Goal: Entertainment & Leisure: Consume media (video, audio)

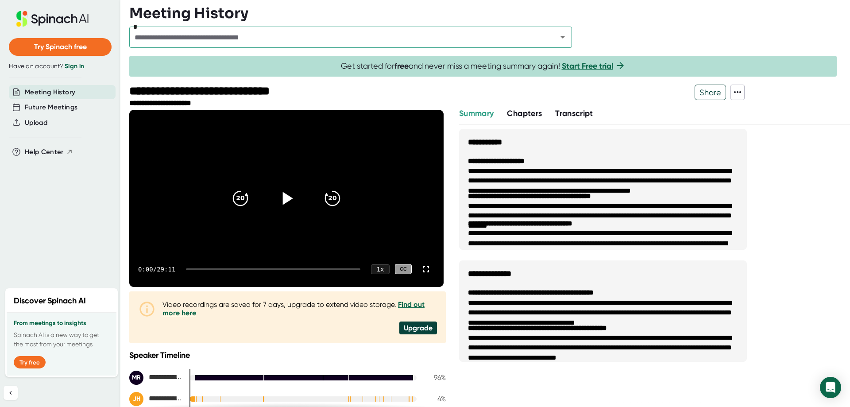
click at [287, 194] on icon at bounding box center [288, 198] width 10 height 13
click at [193, 265] on div "0:02 / 29:11 1 x CC" at bounding box center [286, 269] width 314 height 35
click at [193, 268] on div at bounding box center [273, 269] width 174 height 2
click at [202, 268] on div at bounding box center [273, 269] width 174 height 2
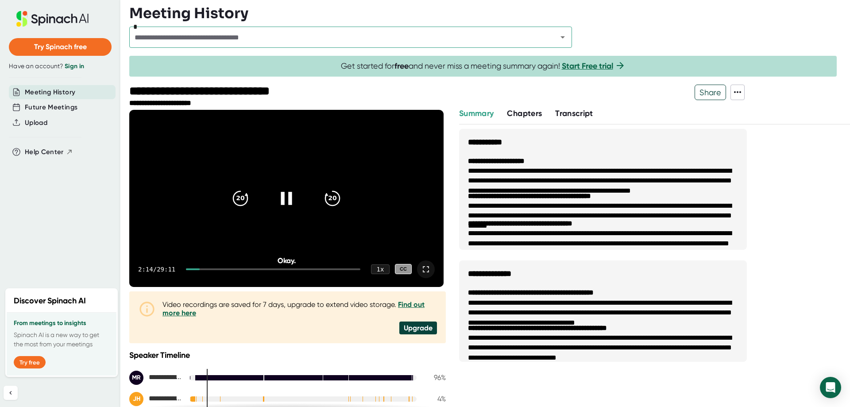
click at [425, 269] on icon at bounding box center [426, 269] width 11 height 11
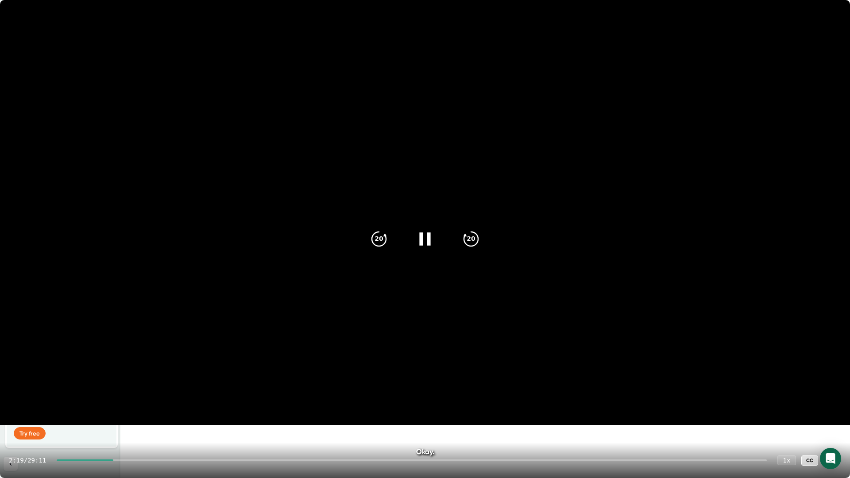
click at [132, 406] on div at bounding box center [412, 461] width 710 height 2
click at [152, 406] on div at bounding box center [412, 461] width 710 height 2
click at [172, 406] on div "4:10 / 29:11 1 x CC" at bounding box center [425, 460] width 850 height 35
click at [169, 406] on div "4:11 / 29:11 1 x CC" at bounding box center [425, 460] width 850 height 35
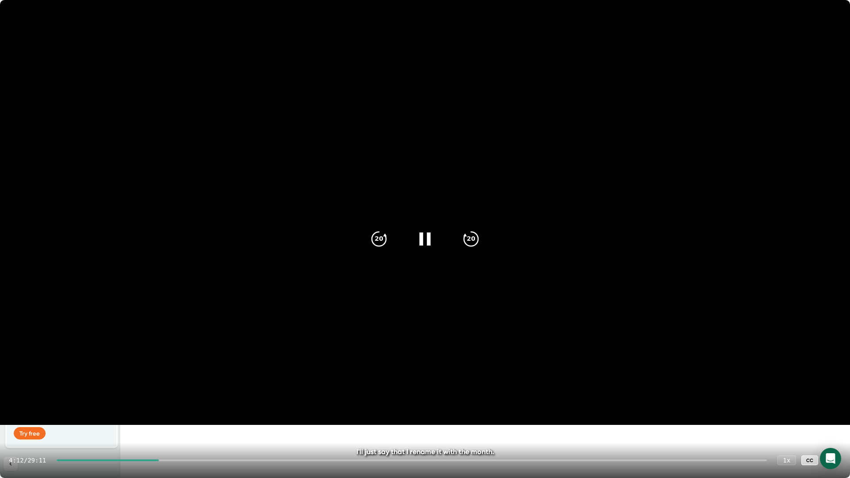
click at [170, 406] on div at bounding box center [412, 461] width 710 height 2
click at [468, 249] on div "20" at bounding box center [471, 239] width 37 height 37
click at [466, 249] on div "20" at bounding box center [471, 239] width 37 height 37
click at [465, 249] on icon "20" at bounding box center [471, 239] width 22 height 22
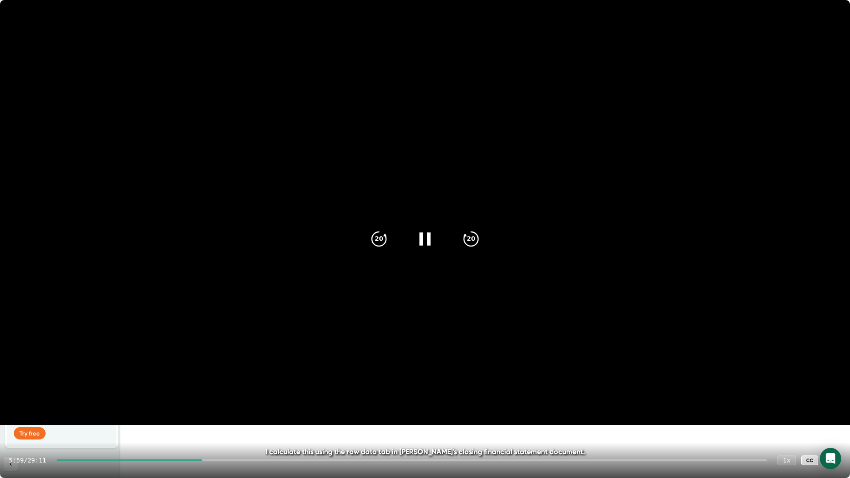
click at [436, 246] on div at bounding box center [424, 239] width 37 height 37
click at [202, 406] on div at bounding box center [130, 461] width 146 height 2
click at [410, 244] on div at bounding box center [424, 239] width 37 height 37
click at [414, 244] on div at bounding box center [424, 239] width 37 height 37
click at [424, 252] on div at bounding box center [424, 239] width 37 height 37
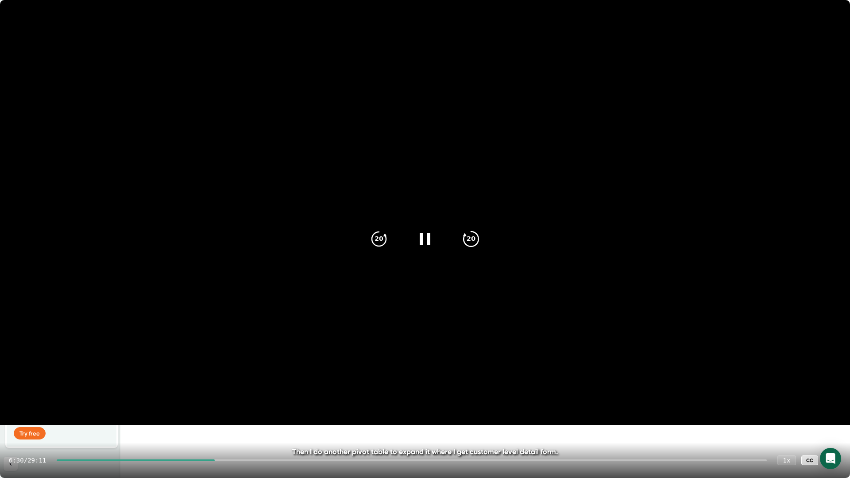
click at [471, 241] on icon "20" at bounding box center [471, 239] width 22 height 22
click at [468, 251] on div "20" at bounding box center [471, 239] width 37 height 37
click at [461, 248] on div "20" at bounding box center [471, 239] width 37 height 37
click at [471, 237] on icon "20" at bounding box center [471, 239] width 22 height 22
click at [464, 240] on icon "20" at bounding box center [471, 239] width 22 height 22
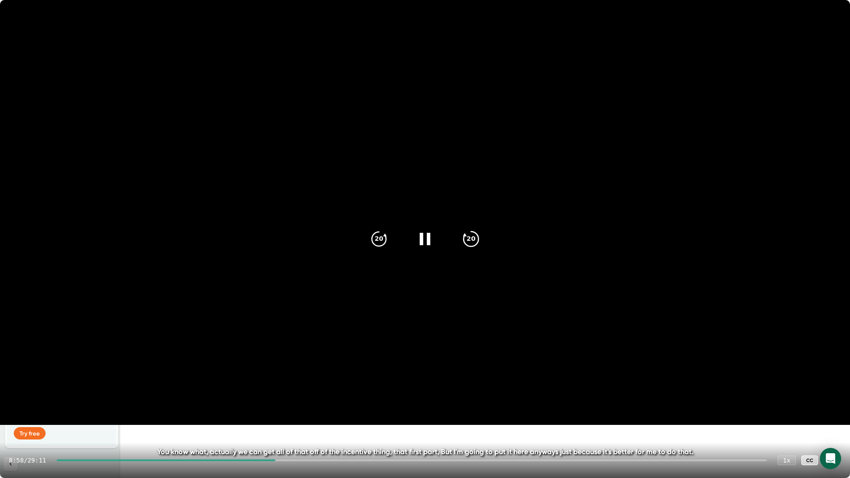
click at [461, 244] on div "20" at bounding box center [471, 239] width 37 height 37
click at [468, 244] on icon "20" at bounding box center [471, 239] width 22 height 22
click at [426, 247] on icon at bounding box center [425, 239] width 22 height 22
click at [485, 240] on div "20" at bounding box center [471, 239] width 37 height 37
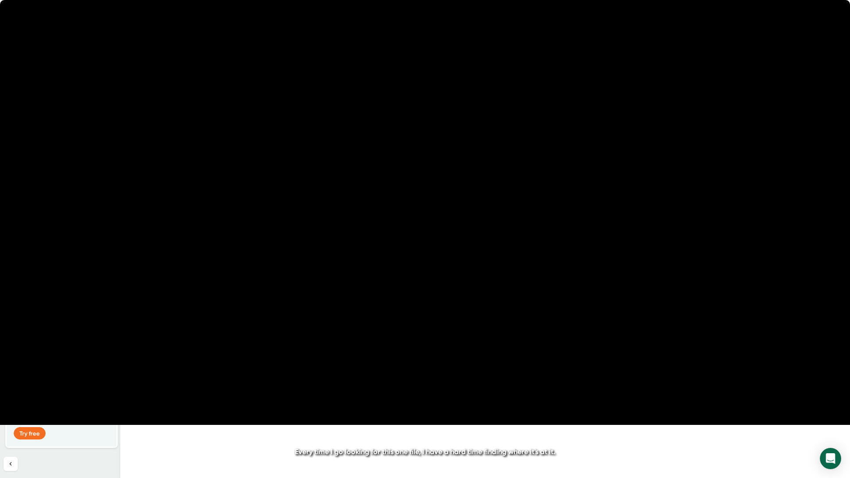
click at [484, 240] on div "20" at bounding box center [471, 239] width 37 height 37
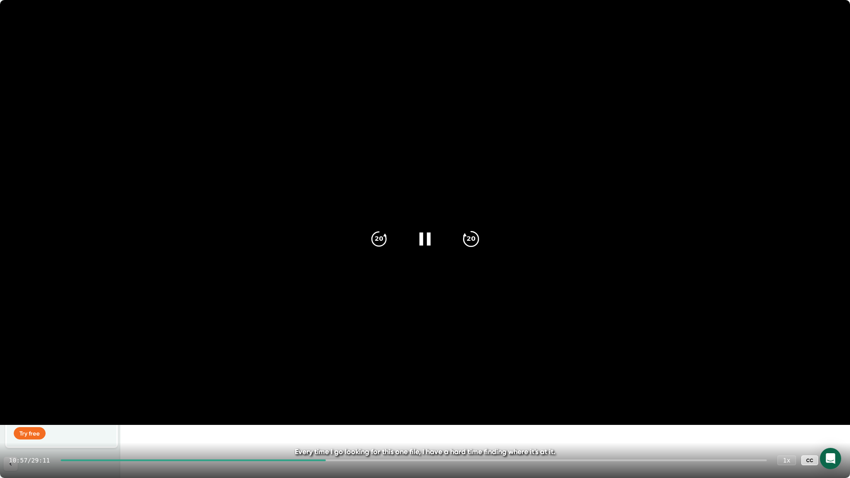
click at [459, 232] on div "20" at bounding box center [471, 239] width 37 height 37
click at [460, 241] on div "20" at bounding box center [471, 239] width 37 height 37
click at [428, 241] on icon at bounding box center [424, 238] width 11 height 13
click at [102, 406] on div "12:14 / 29:11 1 x CC" at bounding box center [425, 460] width 850 height 35
click at [391, 231] on div "20" at bounding box center [378, 239] width 37 height 37
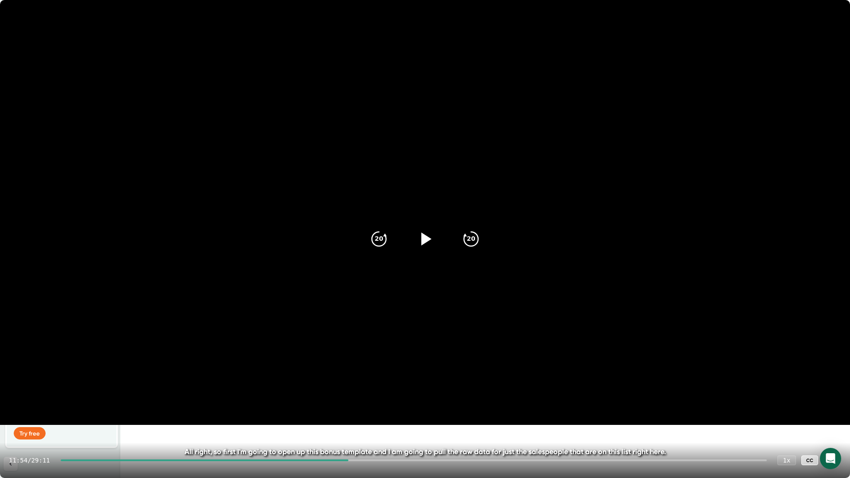
click at [417, 237] on icon at bounding box center [425, 239] width 22 height 22
click at [416, 232] on icon at bounding box center [425, 239] width 22 height 22
click at [417, 236] on icon at bounding box center [425, 239] width 22 height 22
click at [433, 240] on icon at bounding box center [425, 239] width 22 height 22
click at [407, 233] on div "20 20" at bounding box center [425, 238] width 128 height 35
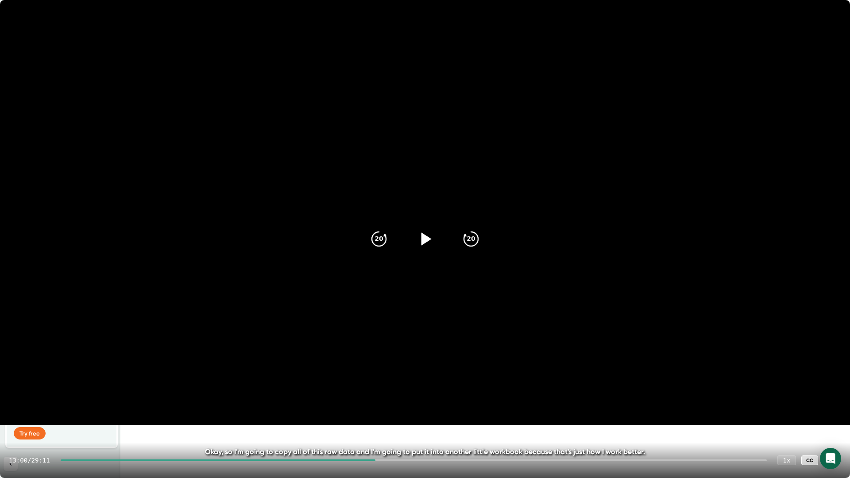
click at [429, 254] on div at bounding box center [424, 239] width 37 height 37
click at [422, 236] on icon at bounding box center [424, 238] width 11 height 13
click at [418, 232] on icon at bounding box center [425, 239] width 22 height 22
click at [378, 244] on icon "20" at bounding box center [379, 239] width 22 height 22
click at [385, 232] on icon "20" at bounding box center [379, 239] width 22 height 22
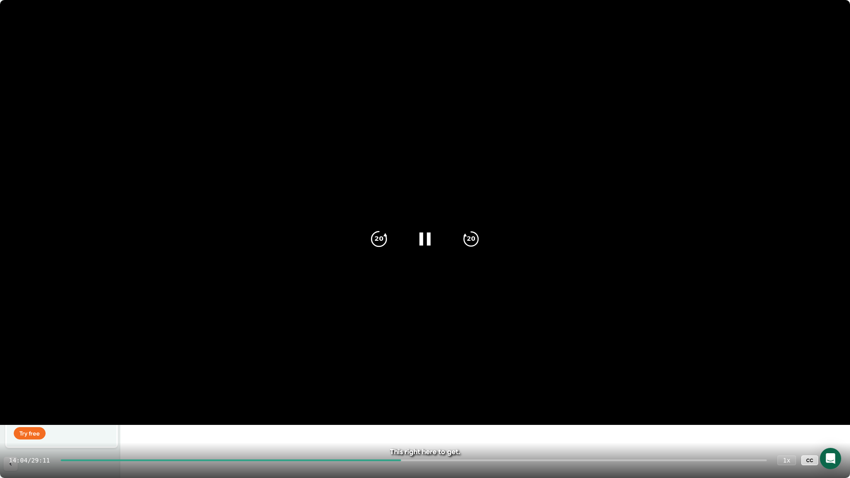
click at [376, 245] on icon "20" at bounding box center [379, 239] width 22 height 22
click at [390, 245] on icon "20" at bounding box center [379, 239] width 22 height 22
click at [433, 240] on icon at bounding box center [425, 239] width 22 height 22
click at [420, 239] on icon at bounding box center [425, 239] width 22 height 22
click at [415, 239] on icon at bounding box center [425, 239] width 22 height 22
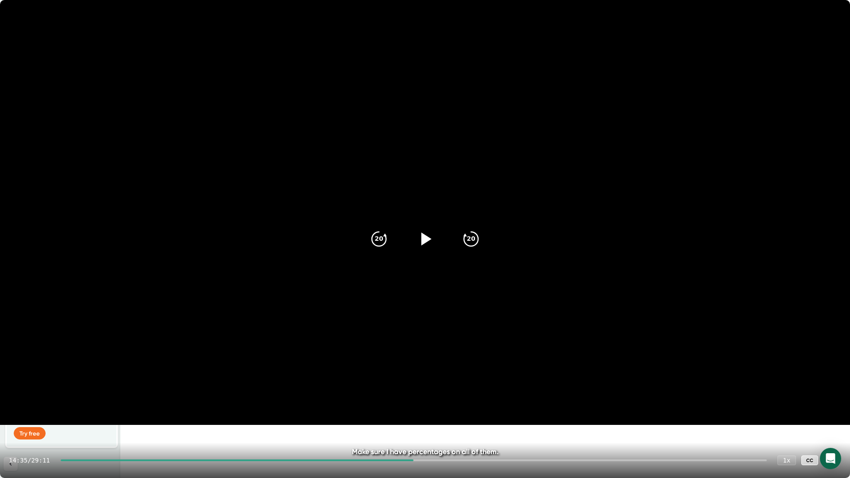
click at [428, 228] on div at bounding box center [424, 239] width 37 height 37
click at [421, 241] on icon at bounding box center [424, 238] width 11 height 13
click at [433, 245] on icon at bounding box center [425, 239] width 22 height 22
click at [420, 240] on icon at bounding box center [424, 238] width 11 height 13
click at [431, 243] on icon at bounding box center [425, 239] width 22 height 22
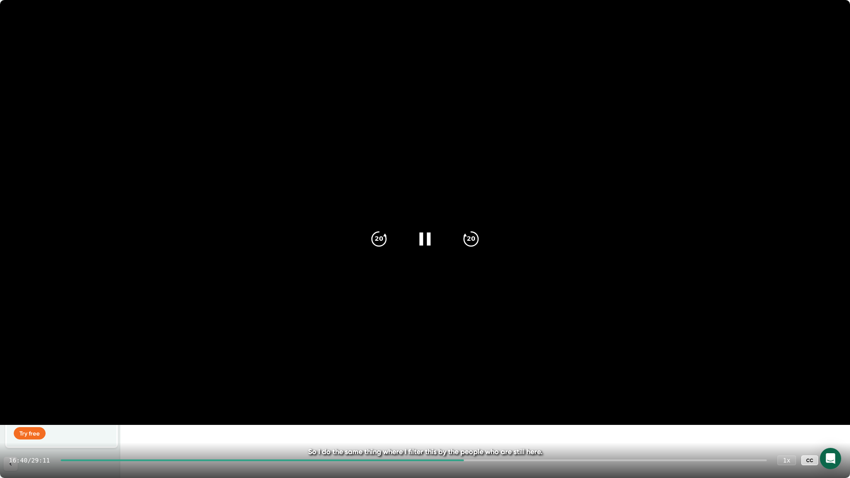
click at [426, 232] on icon at bounding box center [425, 239] width 22 height 22
click at [425, 244] on icon at bounding box center [425, 239] width 22 height 22
click at [426, 240] on icon at bounding box center [425, 239] width 22 height 22
click at [422, 234] on icon at bounding box center [427, 238] width 10 height 13
click at [426, 253] on div at bounding box center [424, 239] width 37 height 37
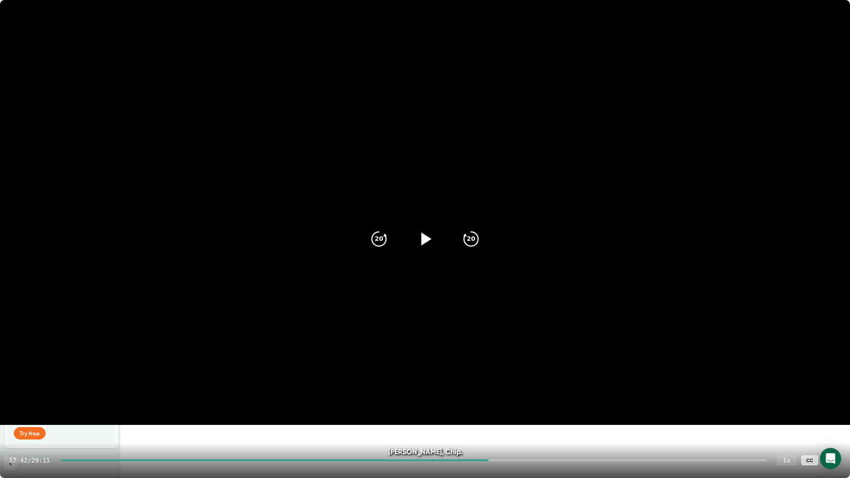
click at [421, 235] on icon at bounding box center [425, 239] width 22 height 22
click at [415, 234] on div at bounding box center [424, 239] width 37 height 37
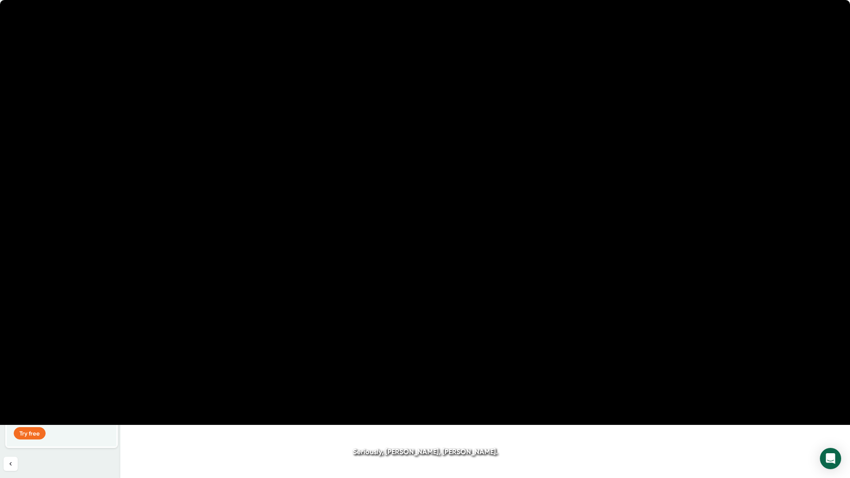
drag, startPoint x: 415, startPoint y: 234, endPoint x: 349, endPoint y: 233, distance: 66.0
click at [349, 234] on video at bounding box center [425, 212] width 850 height 425
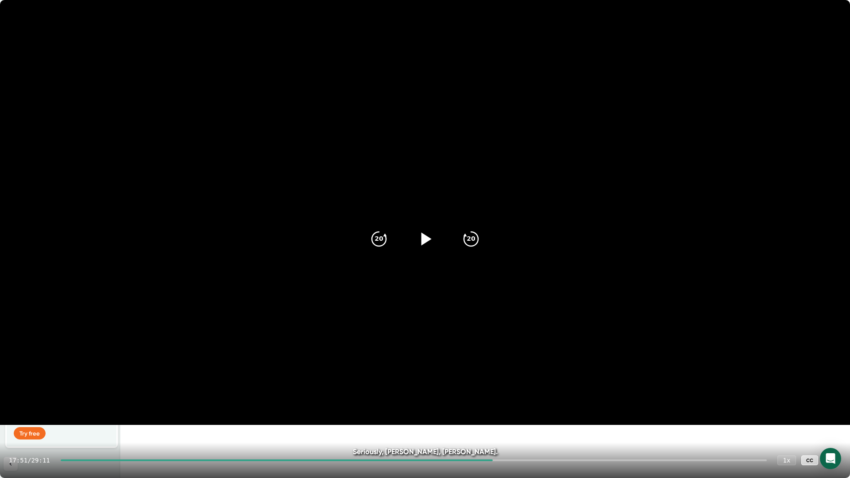
click at [418, 230] on icon at bounding box center [425, 239] width 22 height 22
click at [422, 241] on icon at bounding box center [424, 238] width 11 height 13
click at [411, 236] on div at bounding box center [424, 239] width 37 height 37
click at [429, 237] on icon at bounding box center [424, 238] width 11 height 13
click at [421, 234] on icon at bounding box center [425, 239] width 22 height 22
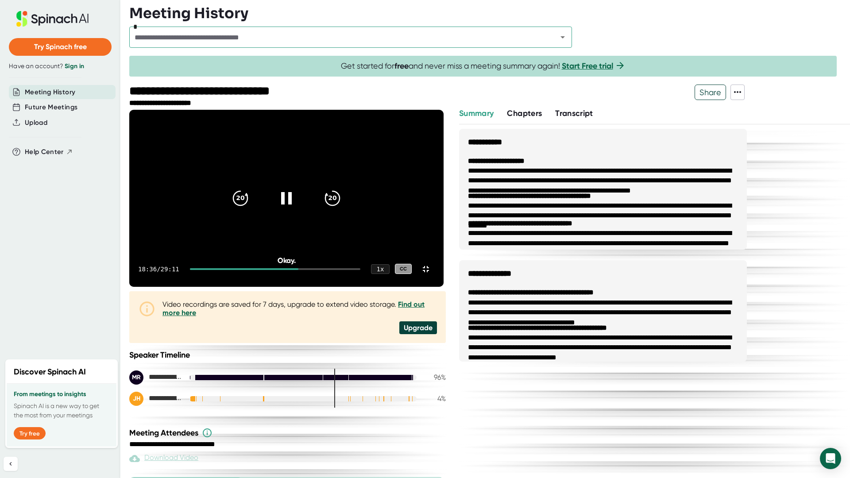
click at [321, 255] on video at bounding box center [286, 198] width 314 height 177
click at [259, 217] on div "20" at bounding box center [240, 198] width 37 height 37
click at [298, 209] on icon at bounding box center [286, 198] width 22 height 22
click at [252, 209] on icon "20" at bounding box center [240, 198] width 22 height 22
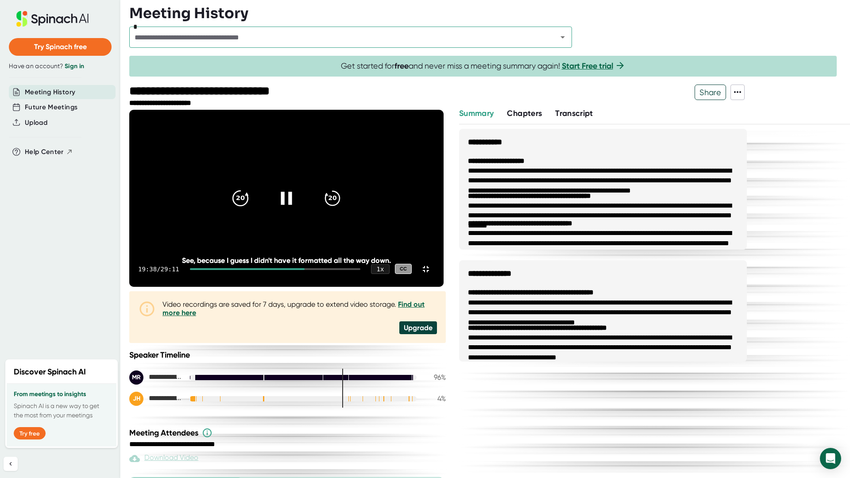
click at [252, 209] on icon "20" at bounding box center [240, 198] width 22 height 22
drag, startPoint x: 422, startPoint y: 236, endPoint x: 304, endPoint y: 232, distance: 117.8
click at [292, 205] on icon at bounding box center [286, 198] width 11 height 12
click at [293, 205] on icon at bounding box center [288, 198] width 10 height 13
click at [344, 209] on icon "20" at bounding box center [332, 198] width 22 height 22
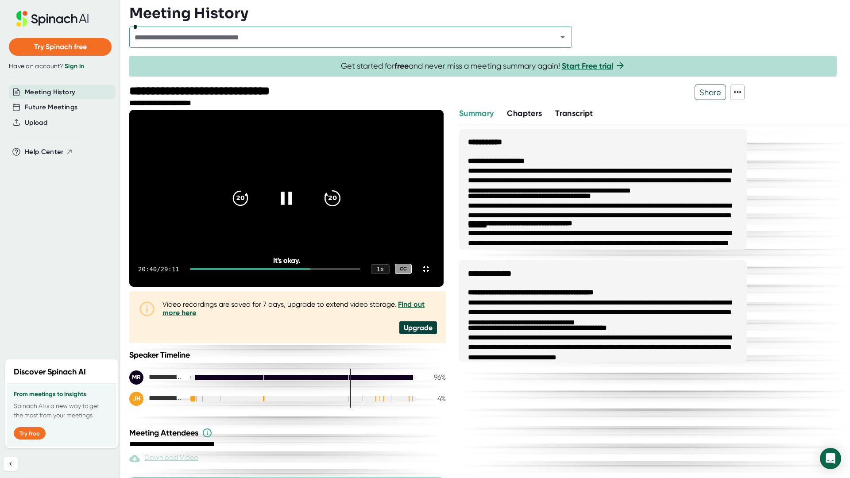
click at [344, 209] on icon "20" at bounding box center [332, 198] width 22 height 22
click at [252, 209] on icon "20" at bounding box center [240, 198] width 22 height 22
click at [292, 205] on icon at bounding box center [286, 198] width 11 height 13
click at [252, 209] on icon "20" at bounding box center [240, 198] width 22 height 22
click at [350, 216] on div "20 20" at bounding box center [287, 198] width 128 height 35
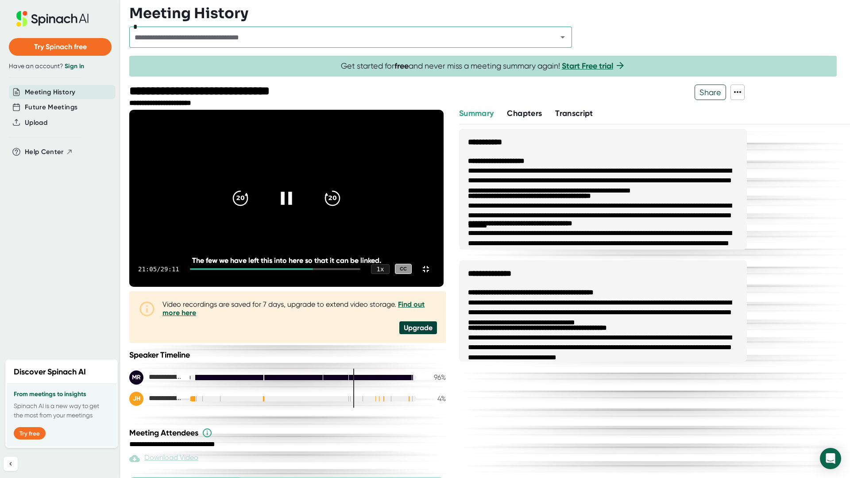
click at [298, 209] on icon at bounding box center [286, 198] width 22 height 22
click at [305, 217] on div at bounding box center [286, 198] width 37 height 37
click at [298, 209] on icon at bounding box center [286, 198] width 22 height 22
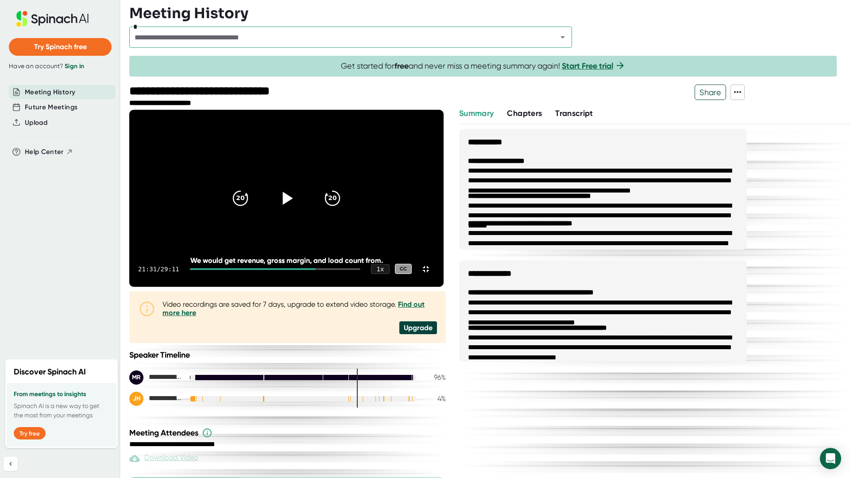
click at [305, 217] on div at bounding box center [286, 198] width 37 height 37
click at [298, 209] on icon at bounding box center [286, 198] width 22 height 22
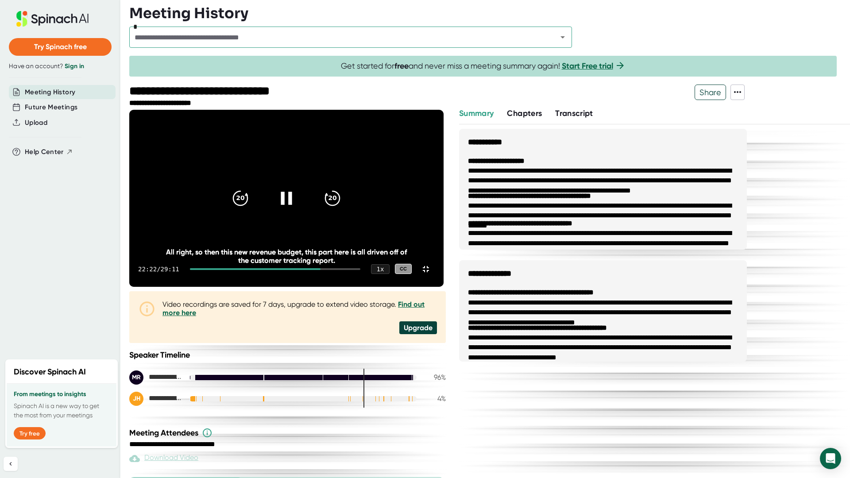
drag, startPoint x: 384, startPoint y: 236, endPoint x: 291, endPoint y: 256, distance: 95.2
click at [248, 196] on icon at bounding box center [246, 194] width 3 height 3
click at [298, 209] on icon at bounding box center [286, 198] width 22 height 22
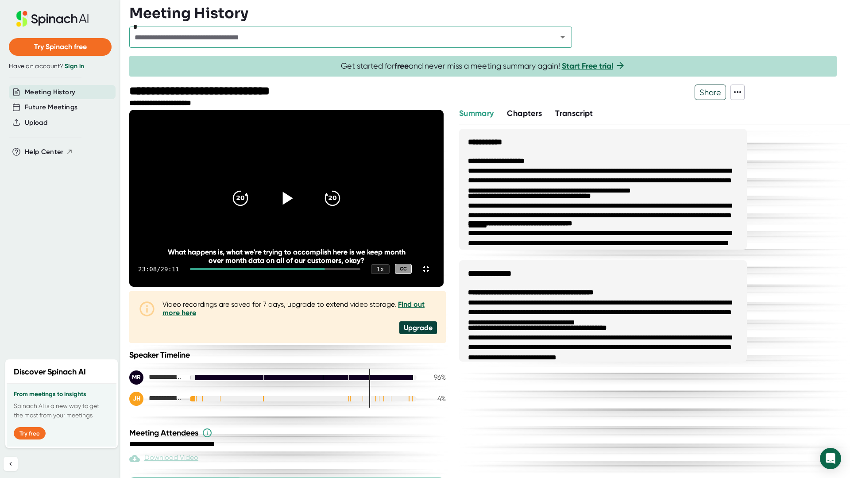
click at [293, 205] on icon at bounding box center [288, 198] width 10 height 13
click at [298, 209] on icon at bounding box center [286, 198] width 22 height 22
click at [252, 209] on icon "20" at bounding box center [240, 198] width 22 height 22
click at [298, 209] on icon at bounding box center [286, 198] width 22 height 22
drag, startPoint x: 433, startPoint y: 240, endPoint x: 370, endPoint y: 261, distance: 66.7
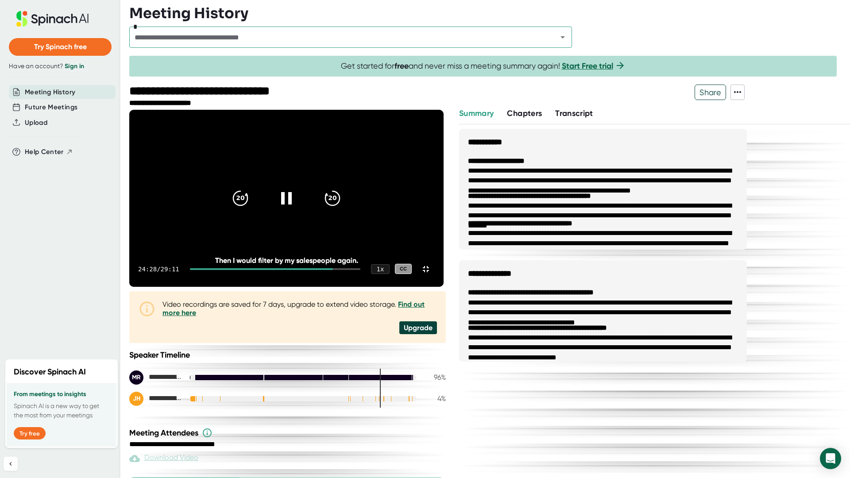
click at [297, 209] on icon at bounding box center [286, 198] width 21 height 21
click at [298, 209] on icon at bounding box center [286, 198] width 22 height 22
click at [252, 209] on icon "20" at bounding box center [240, 198] width 22 height 22
drag, startPoint x: 373, startPoint y: 239, endPoint x: 360, endPoint y: 239, distance: 12.4
click at [252, 209] on icon "20" at bounding box center [240, 198] width 22 height 22
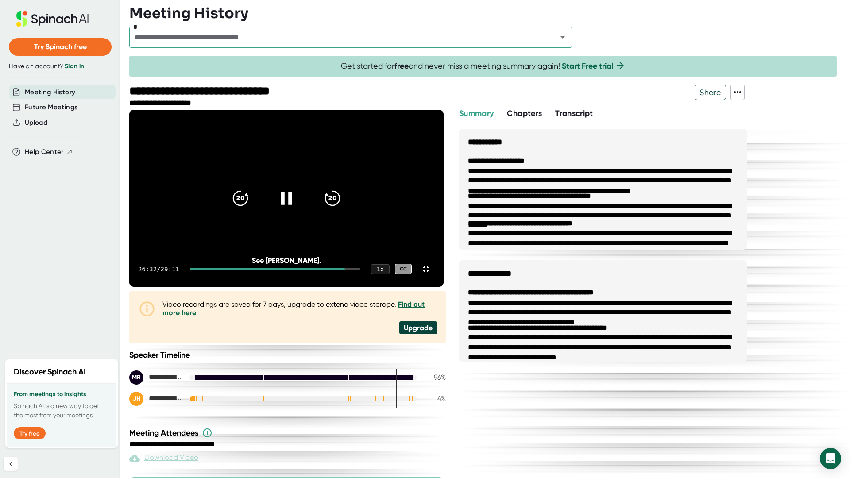
click at [292, 205] on icon at bounding box center [286, 198] width 11 height 13
click at [298, 209] on icon at bounding box center [286, 198] width 22 height 22
click at [344, 209] on icon "20" at bounding box center [332, 198] width 22 height 22
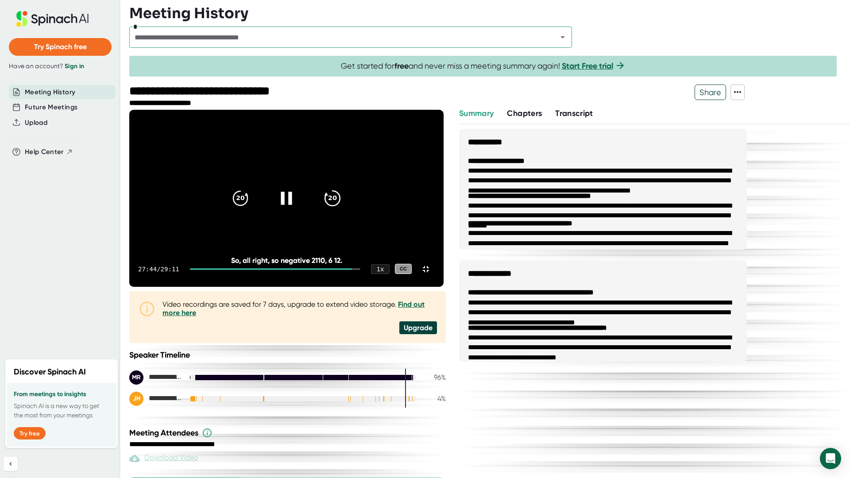
click at [344, 209] on icon "20" at bounding box center [332, 198] width 22 height 22
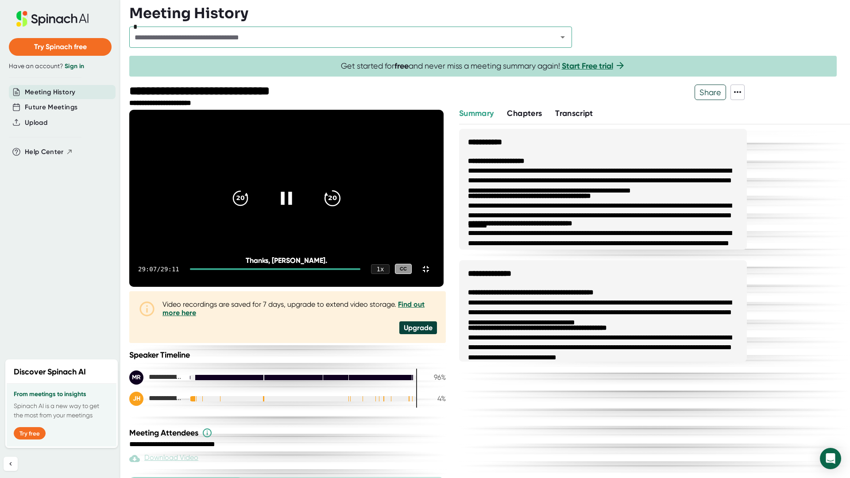
click at [344, 209] on icon "20" at bounding box center [332, 198] width 22 height 22
